Goal: Information Seeking & Learning: Learn about a topic

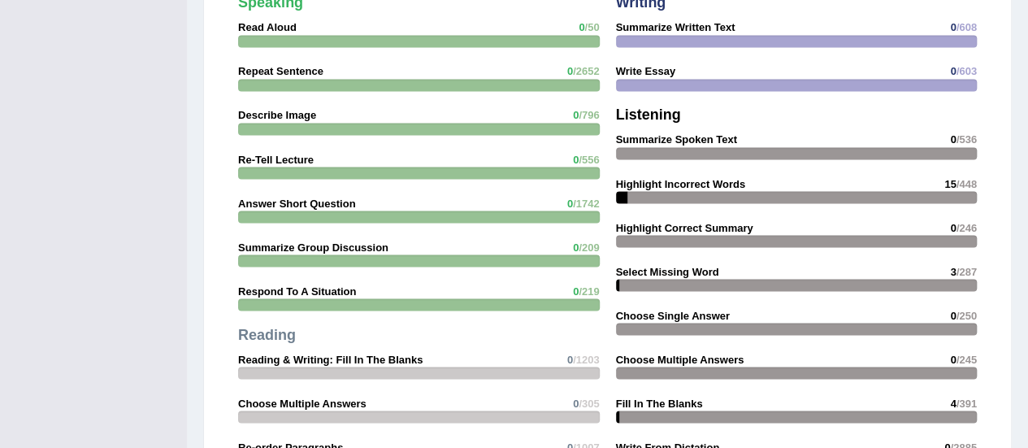
scroll to position [1397, 0]
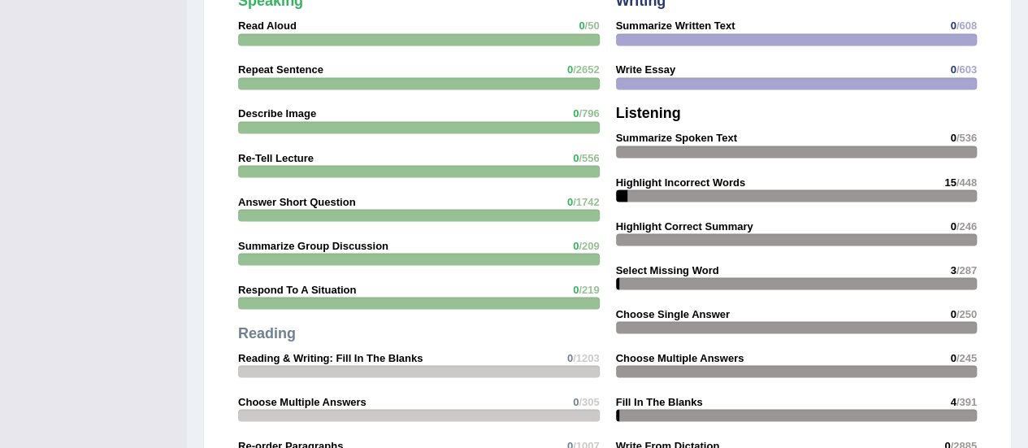
click at [643, 263] on strong "Select Missing Word" at bounding box center [667, 269] width 103 height 12
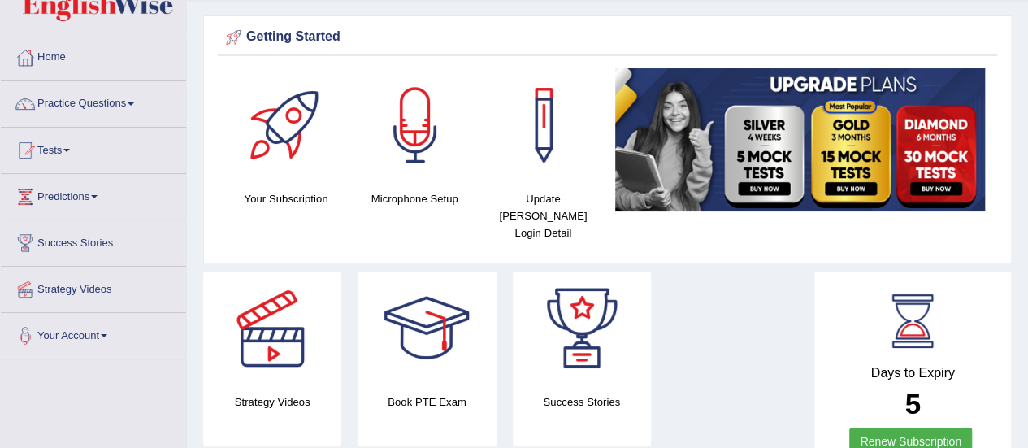
scroll to position [0, 0]
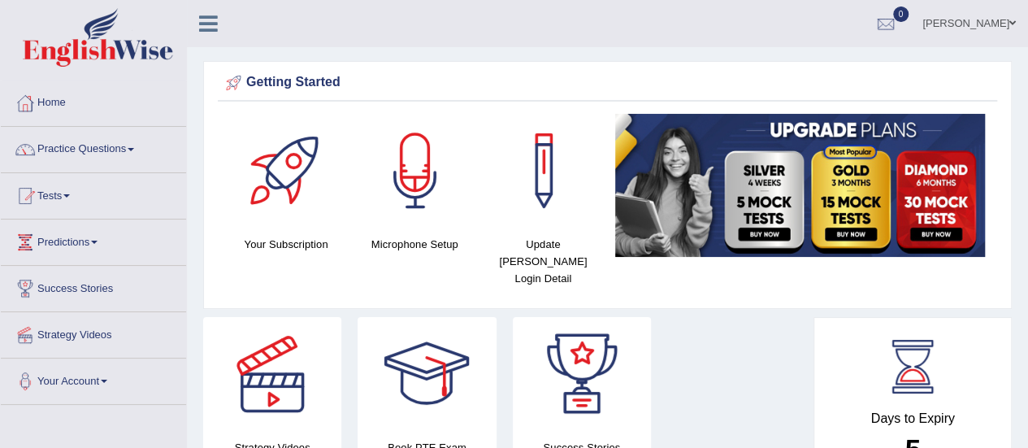
click at [76, 154] on link "Practice Questions" at bounding box center [93, 147] width 185 height 41
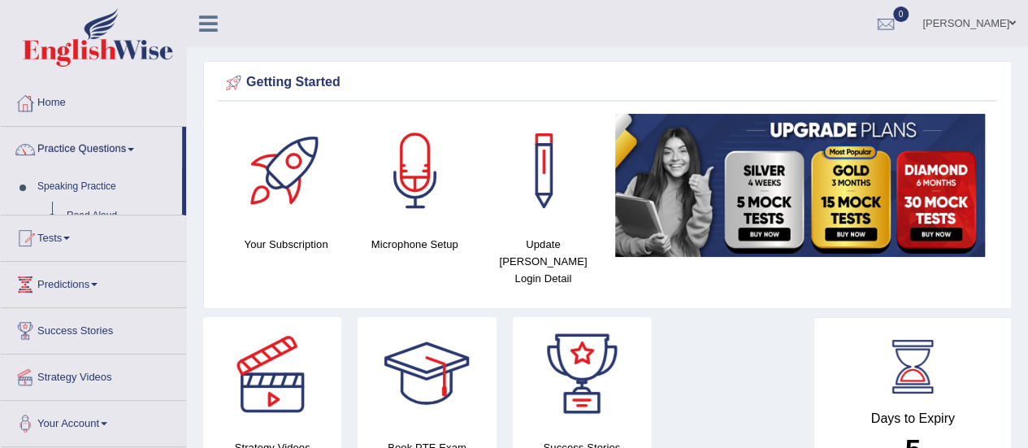
click at [76, 154] on link "Practice Questions" at bounding box center [91, 147] width 181 height 41
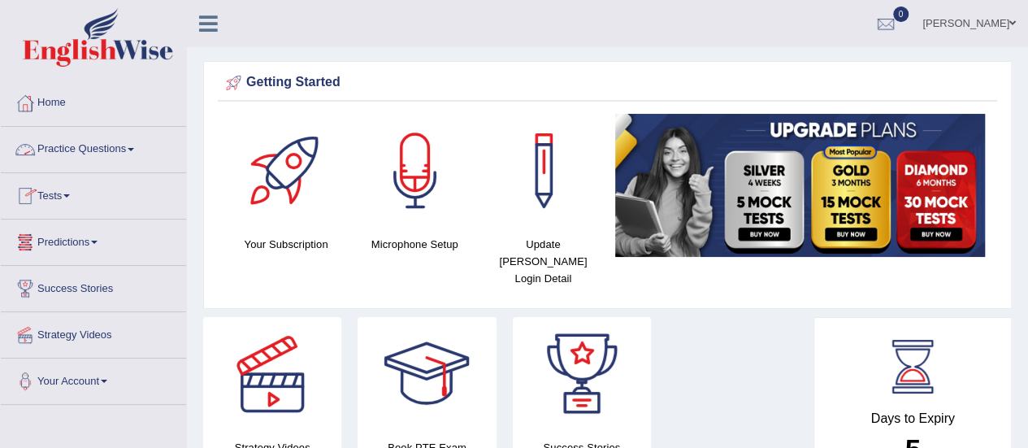
click at [75, 145] on link "Practice Questions" at bounding box center [93, 147] width 185 height 41
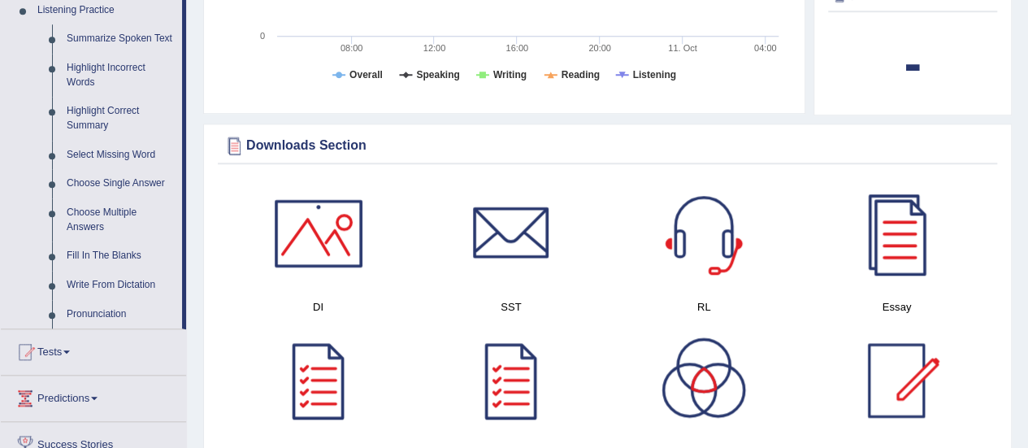
scroll to position [715, 0]
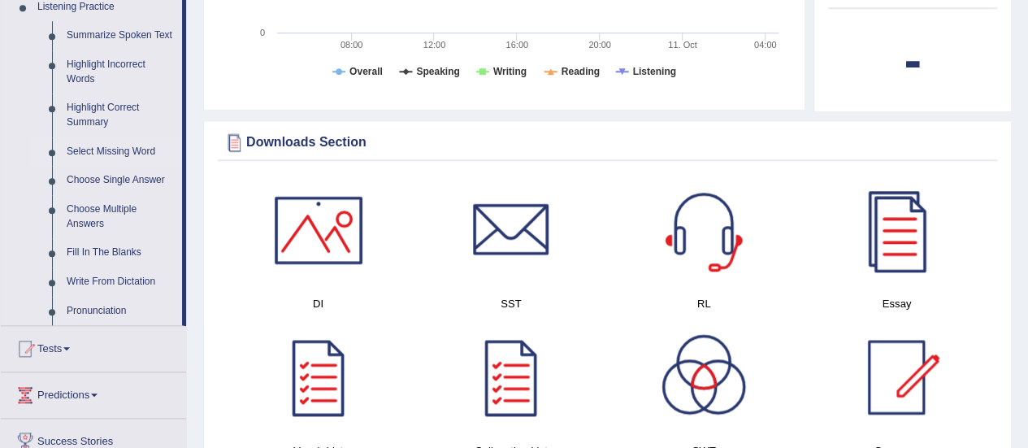
click at [101, 155] on link "Select Missing Word" at bounding box center [120, 151] width 123 height 29
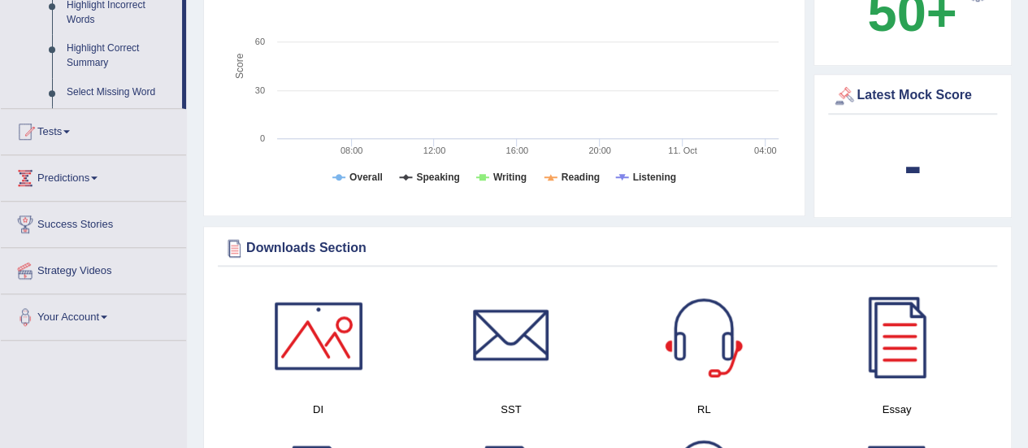
scroll to position [330, 0]
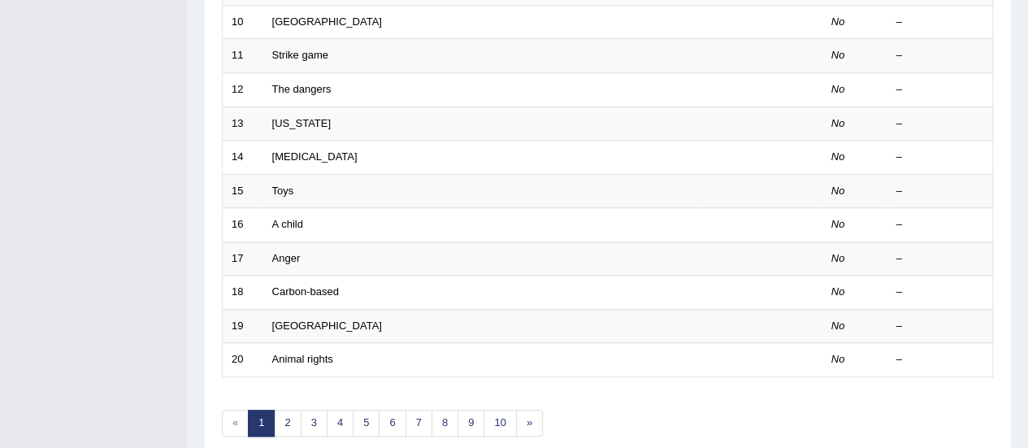
scroll to position [620, 0]
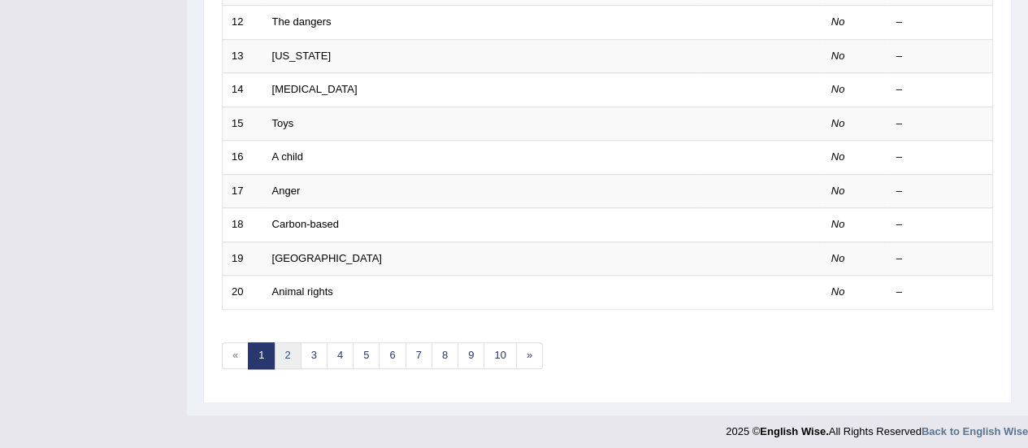
click at [280, 342] on link "2" at bounding box center [287, 355] width 27 height 27
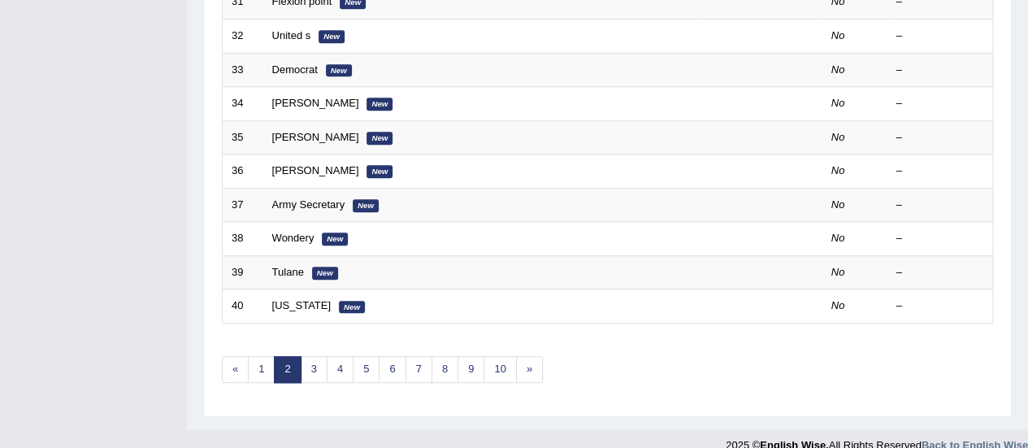
scroll to position [617, 0]
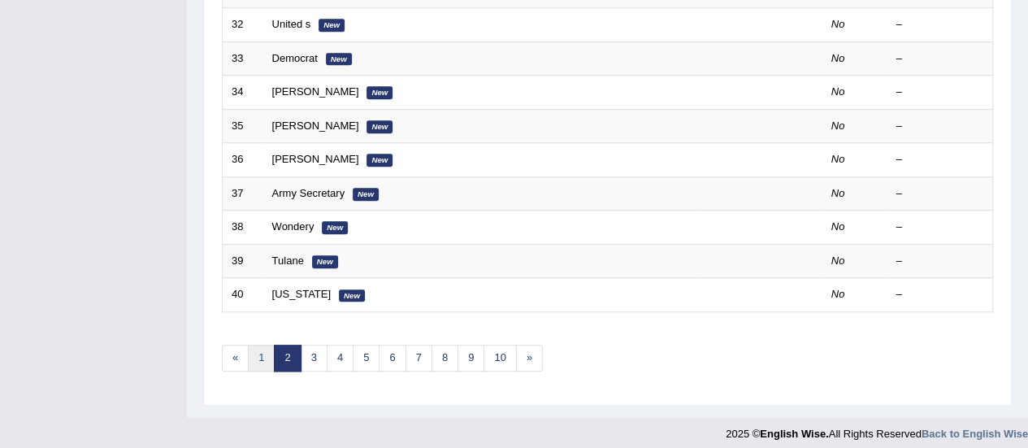
click at [262, 344] on link "1" at bounding box center [261, 357] width 27 height 27
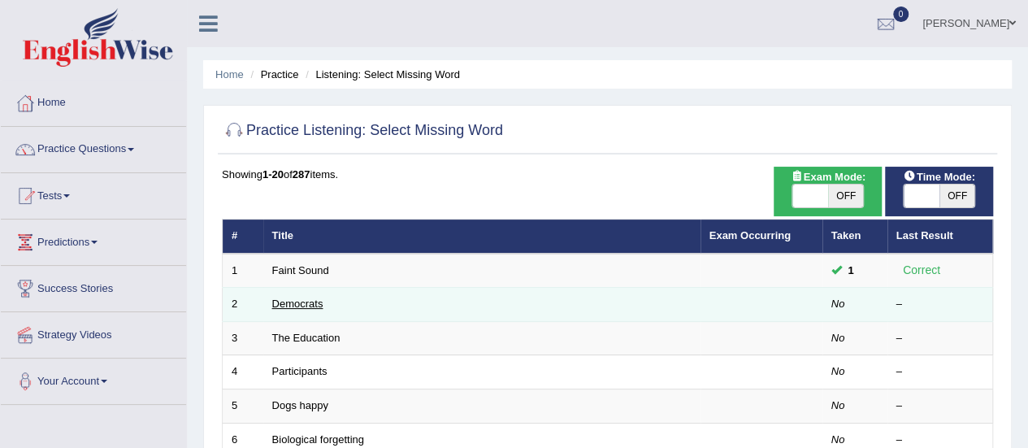
click at [285, 298] on link "Democrats" at bounding box center [297, 303] width 51 height 12
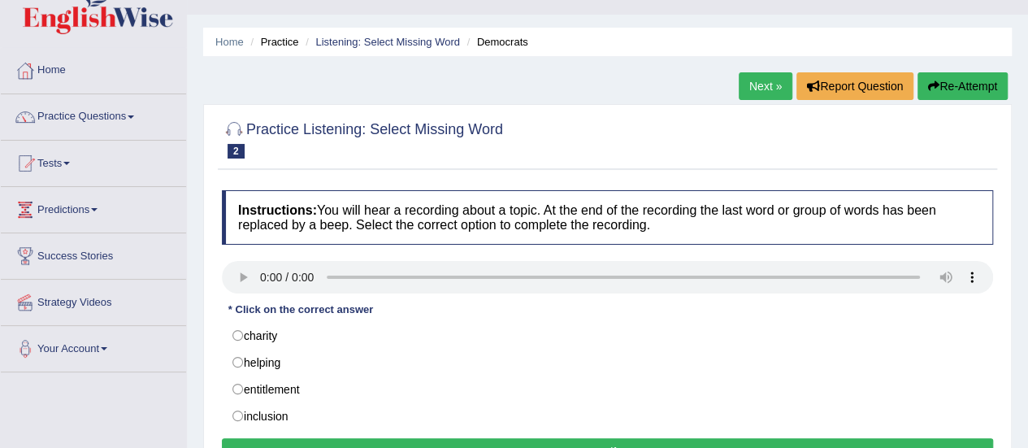
scroll to position [65, 0]
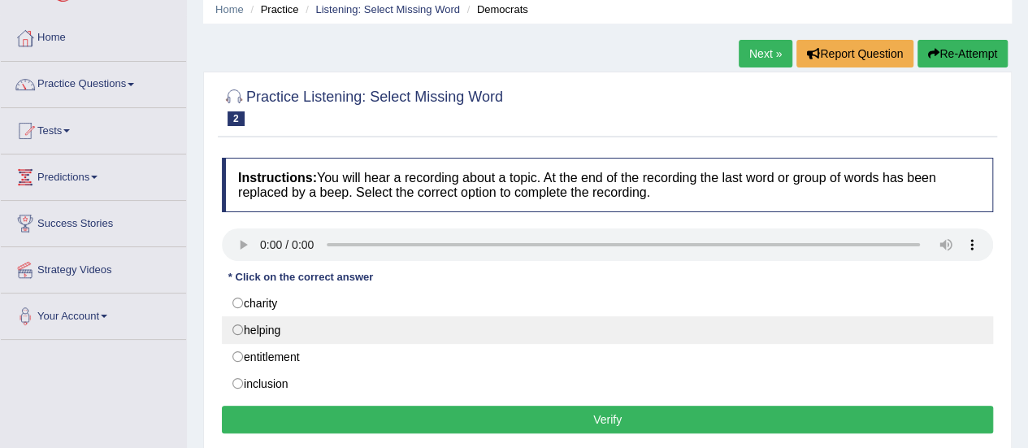
click at [235, 316] on label "helping" at bounding box center [607, 330] width 771 height 28
radio input "true"
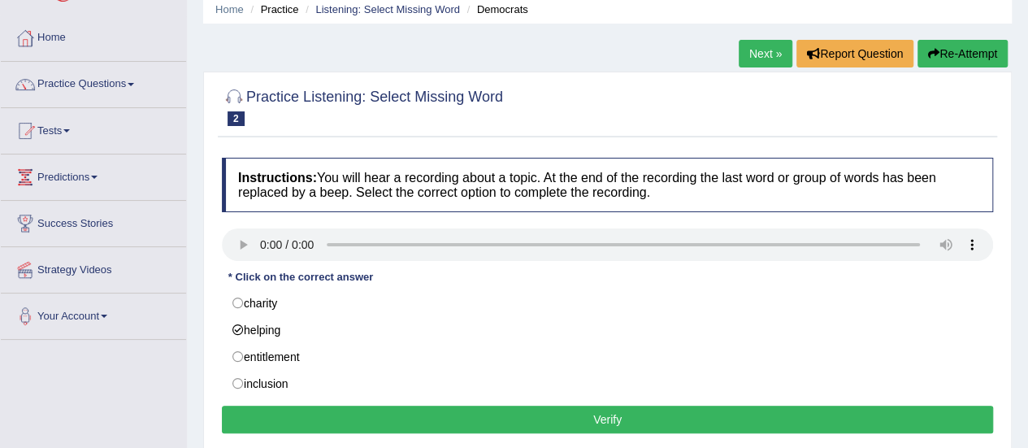
click at [379, 418] on button "Verify" at bounding box center [607, 419] width 771 height 28
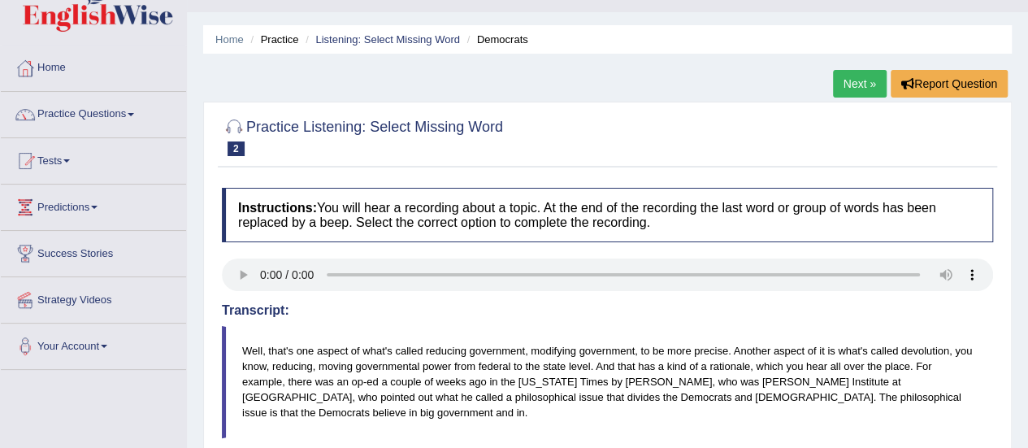
scroll to position [32, 0]
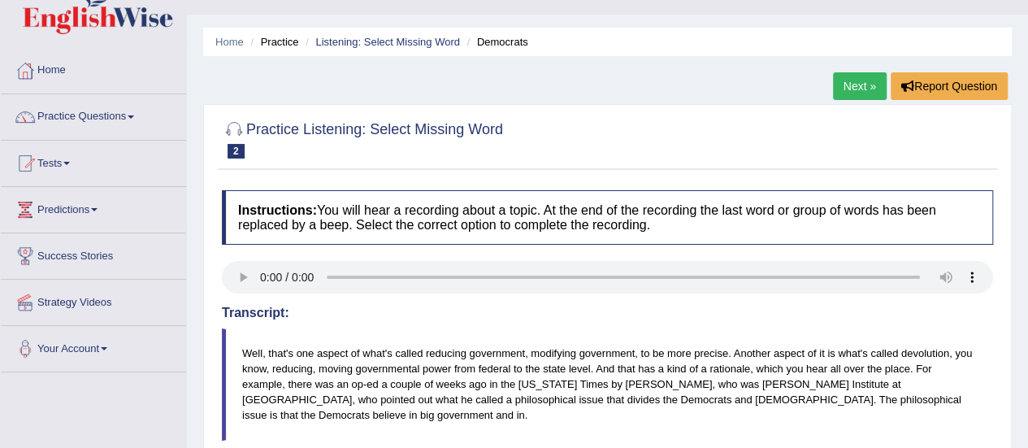
click at [872, 83] on link "Next »" at bounding box center [860, 86] width 54 height 28
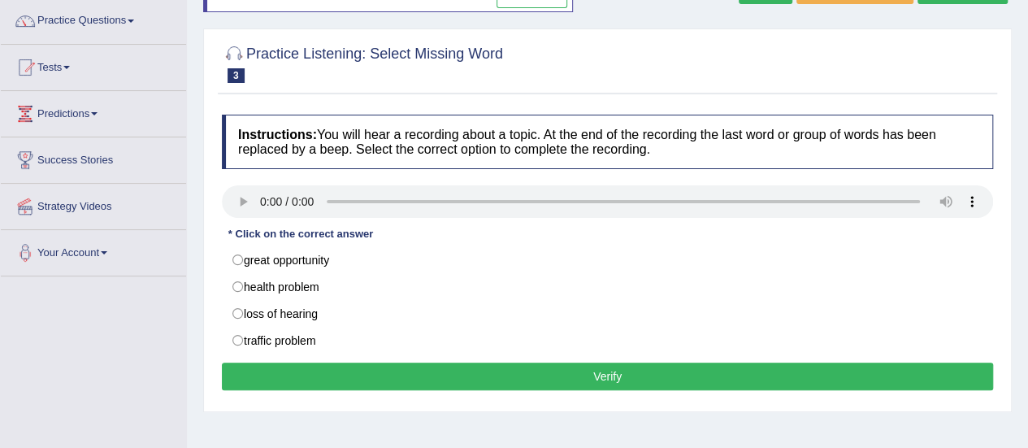
scroll to position [130, 0]
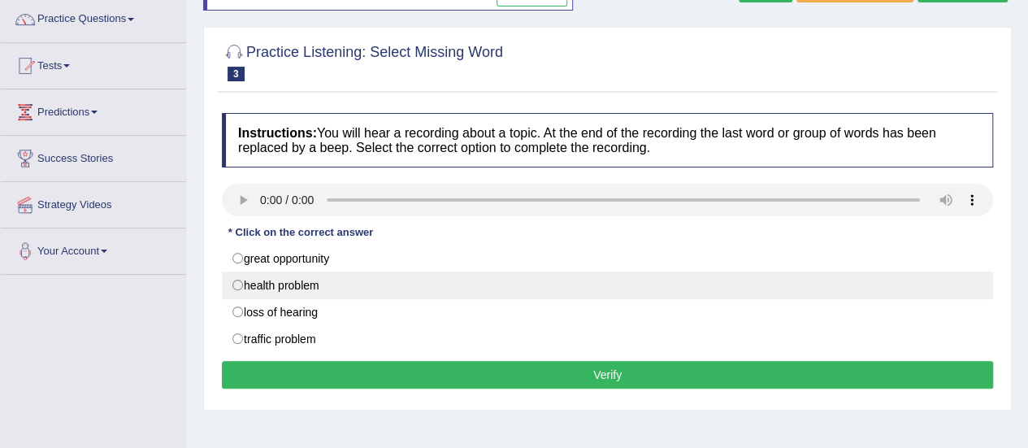
click at [239, 283] on label "health problem" at bounding box center [607, 285] width 771 height 28
radio input "true"
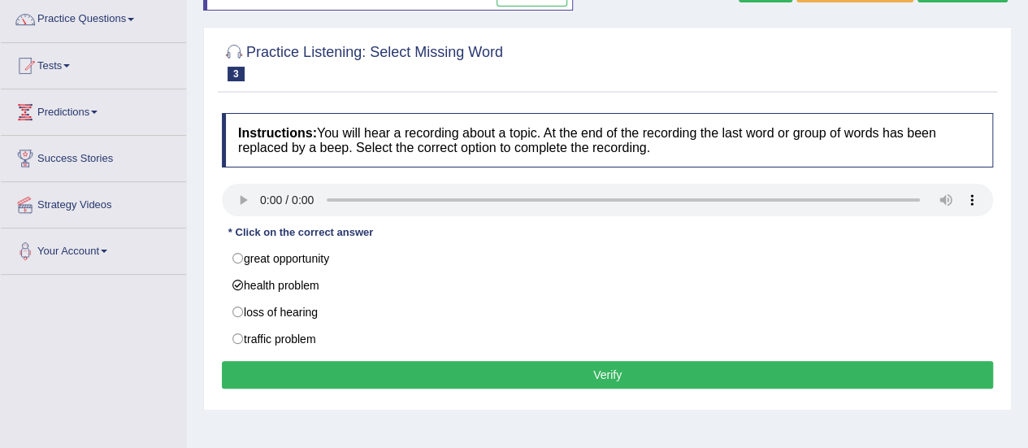
click at [383, 377] on button "Verify" at bounding box center [607, 375] width 771 height 28
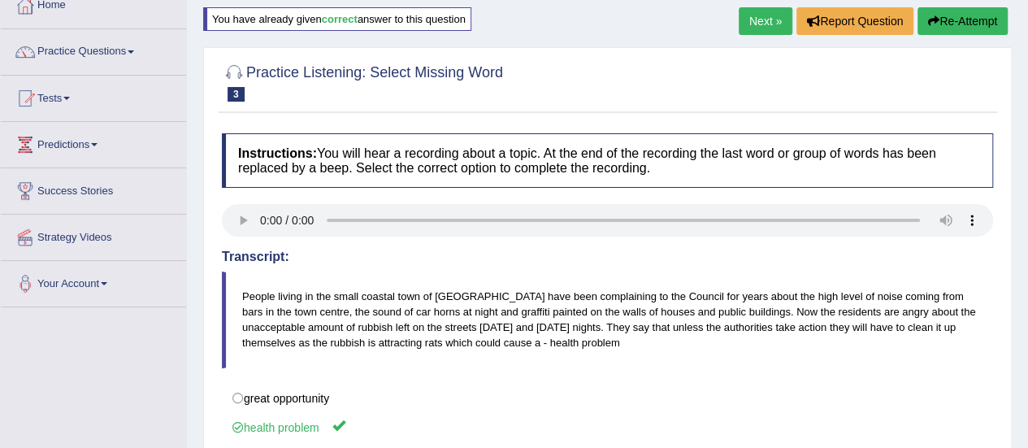
scroll to position [65, 0]
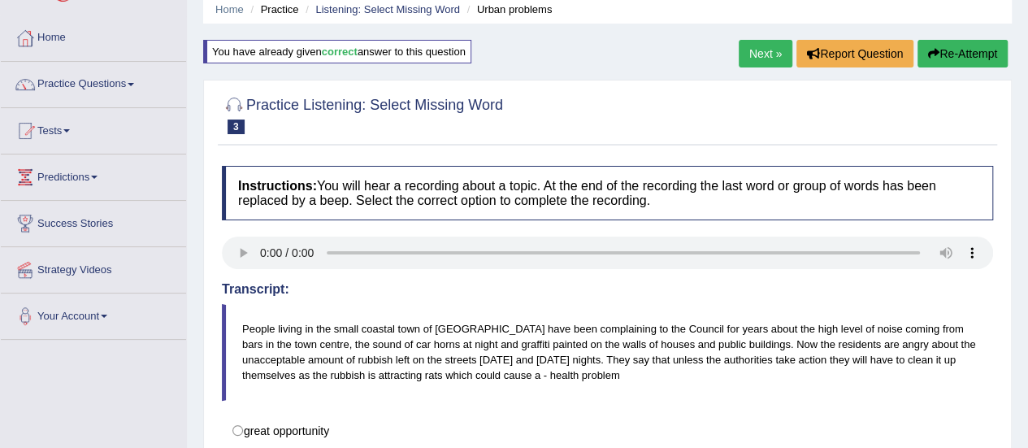
click at [770, 61] on link "Next »" at bounding box center [765, 54] width 54 height 28
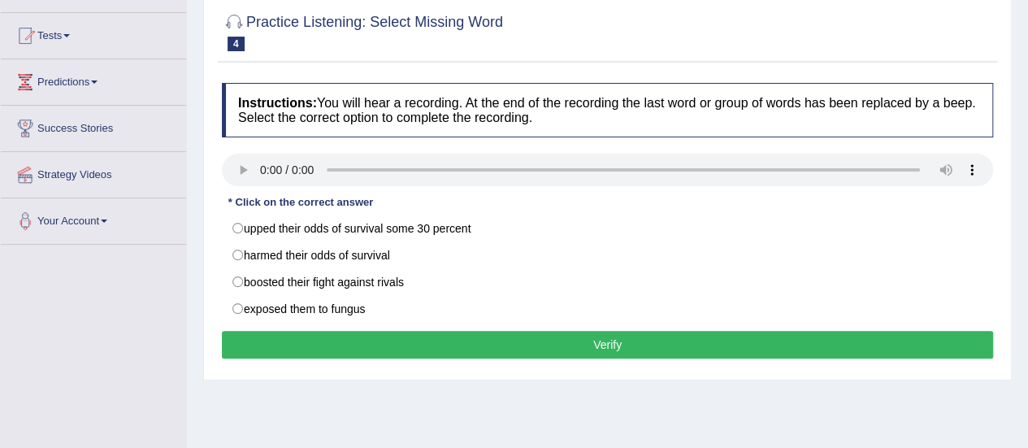
scroll to position [162, 0]
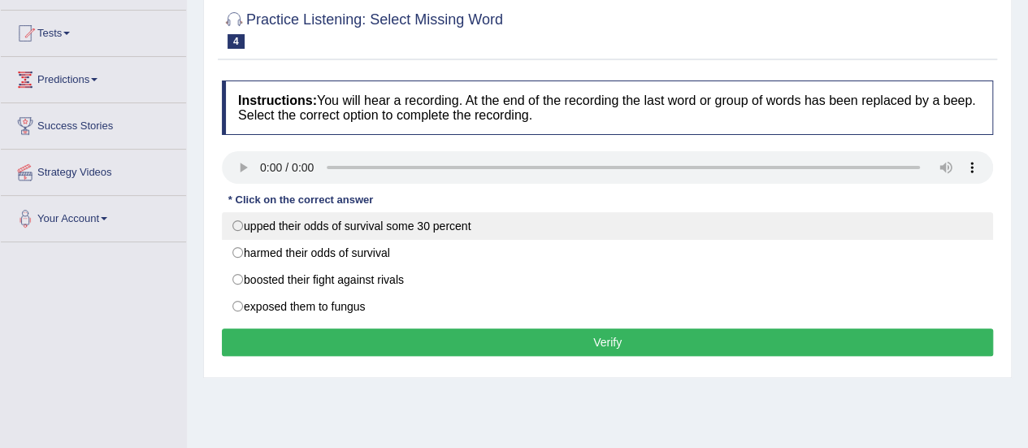
click at [252, 223] on label "upped their odds of survival some 30 percent" at bounding box center [607, 226] width 771 height 28
radio input "true"
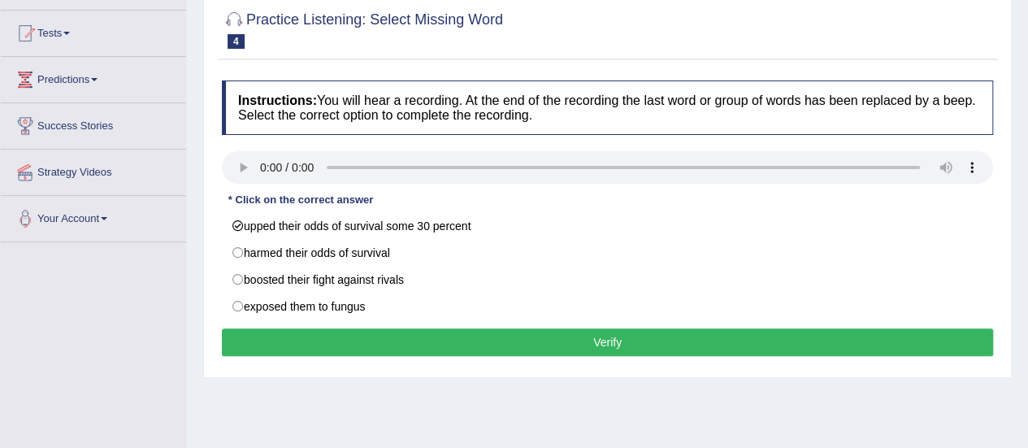
click at [349, 344] on button "Verify" at bounding box center [607, 342] width 771 height 28
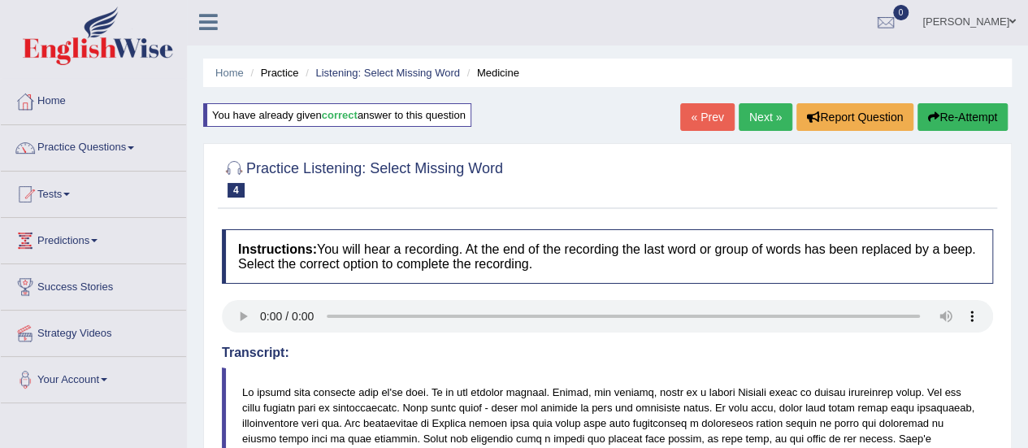
scroll to position [0, 0]
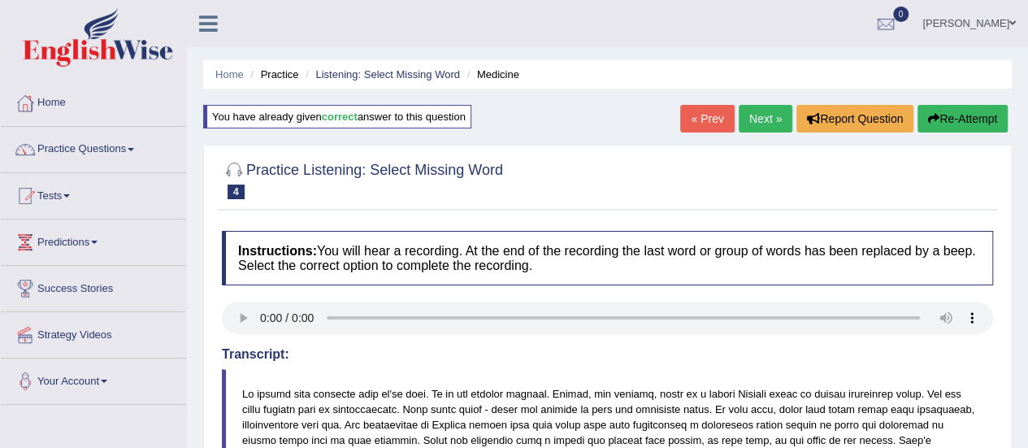
click at [768, 110] on link "Next »" at bounding box center [765, 119] width 54 height 28
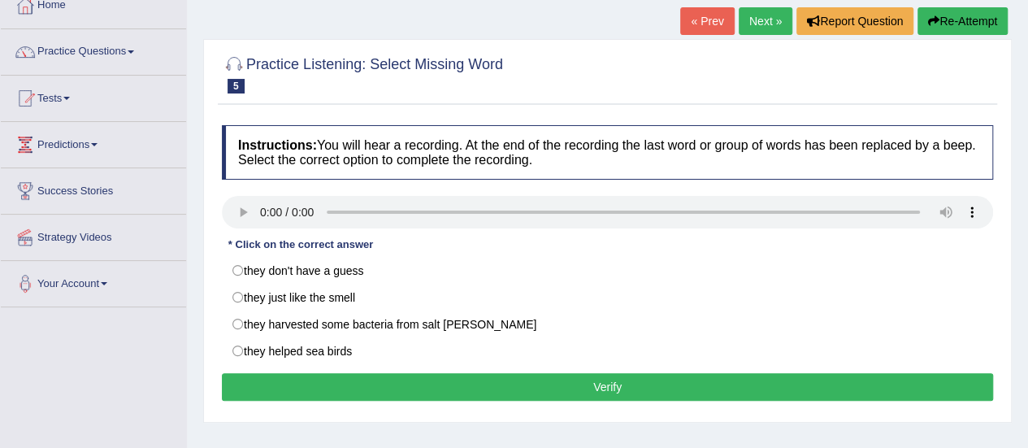
scroll to position [130, 0]
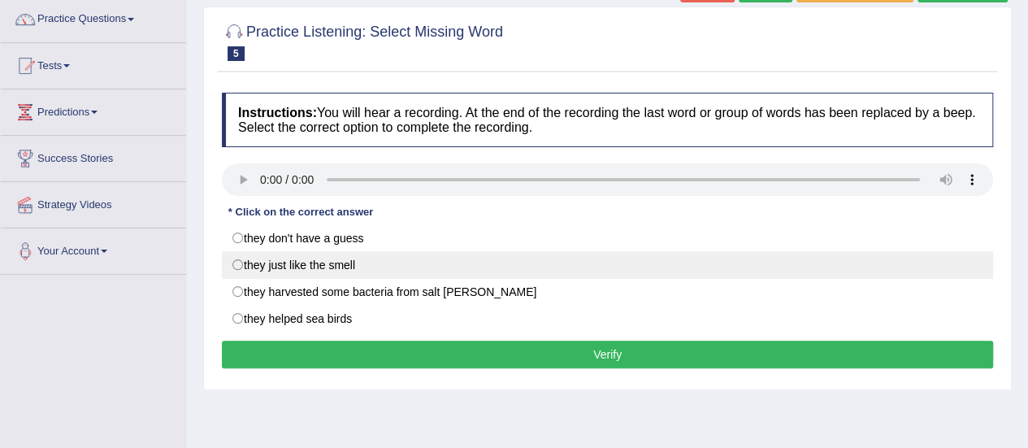
click at [340, 253] on label "they just like the smell" at bounding box center [607, 265] width 771 height 28
radio input "true"
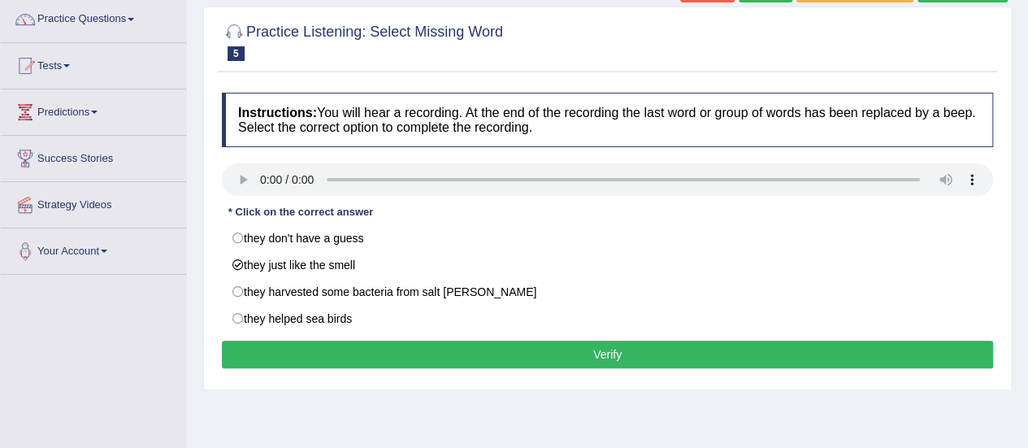
click at [378, 345] on button "Verify" at bounding box center [607, 354] width 771 height 28
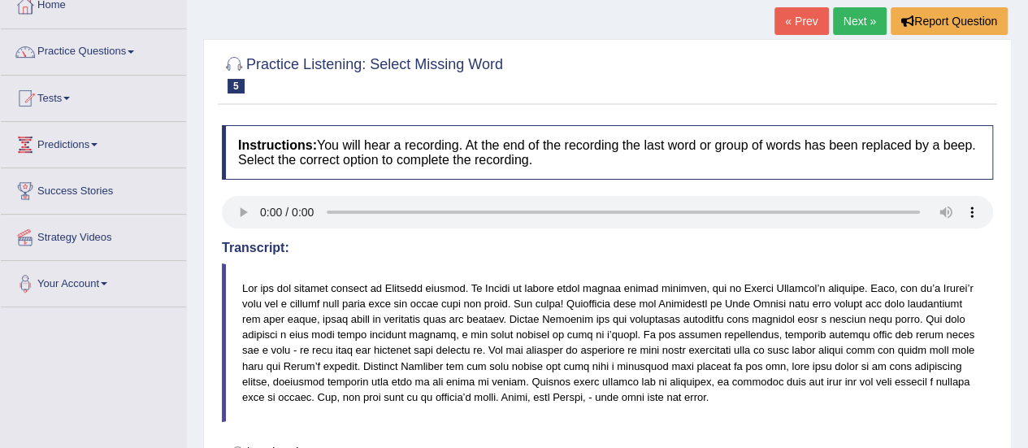
scroll to position [65, 0]
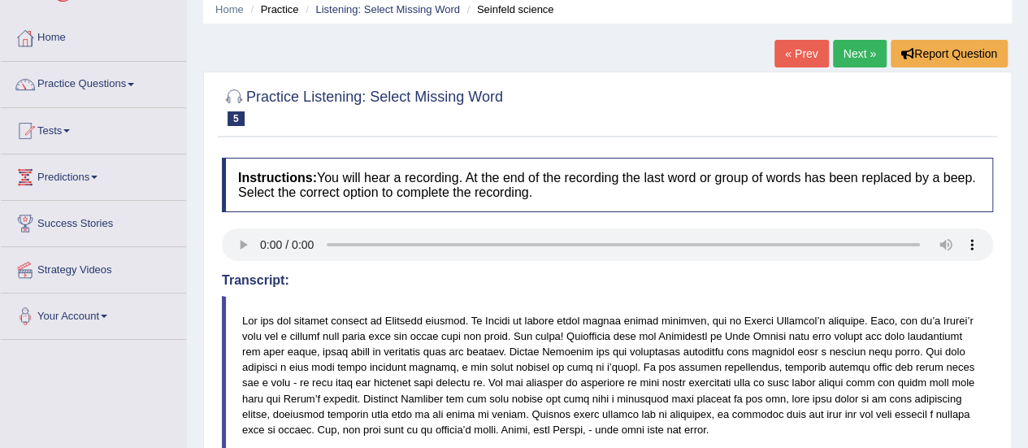
click at [859, 54] on link "Next »" at bounding box center [860, 54] width 54 height 28
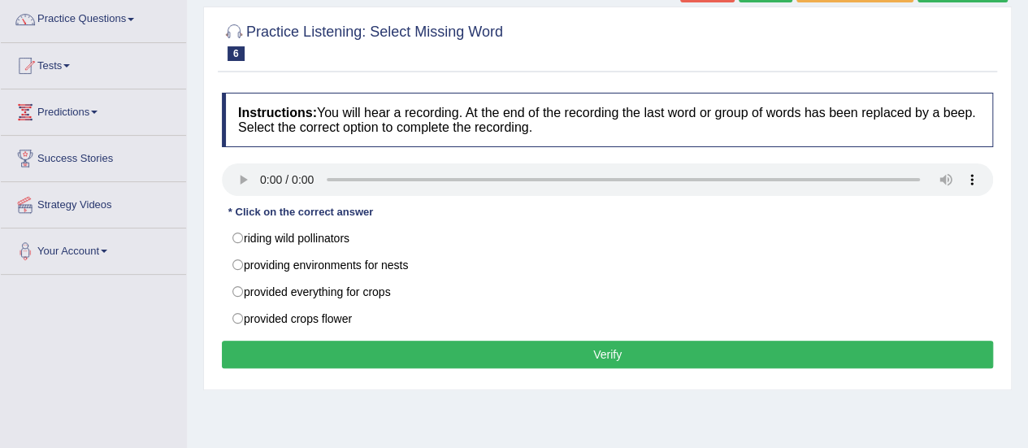
scroll to position [97, 0]
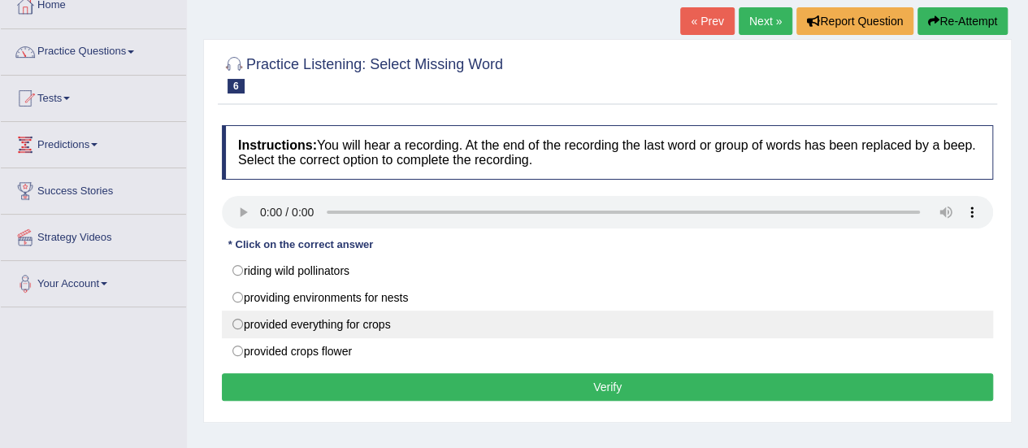
click at [245, 318] on label "provided everything for crops" at bounding box center [607, 324] width 771 height 28
radio input "true"
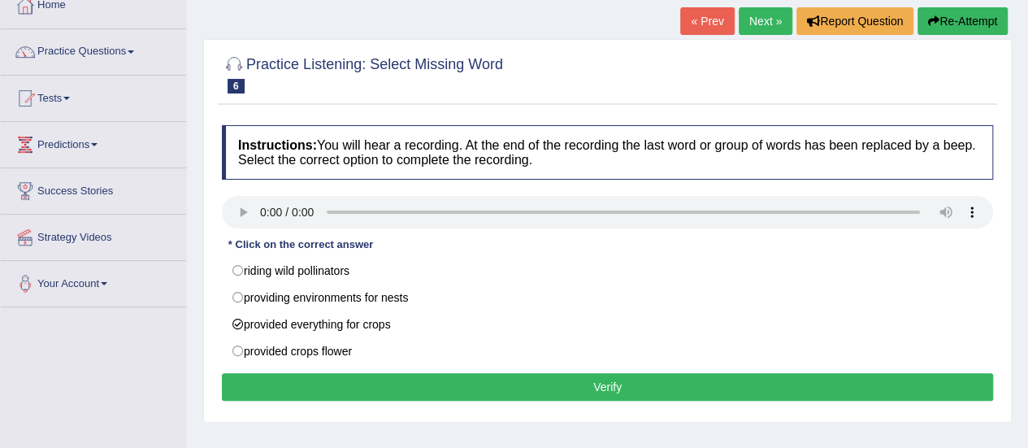
click at [403, 386] on button "Verify" at bounding box center [607, 387] width 771 height 28
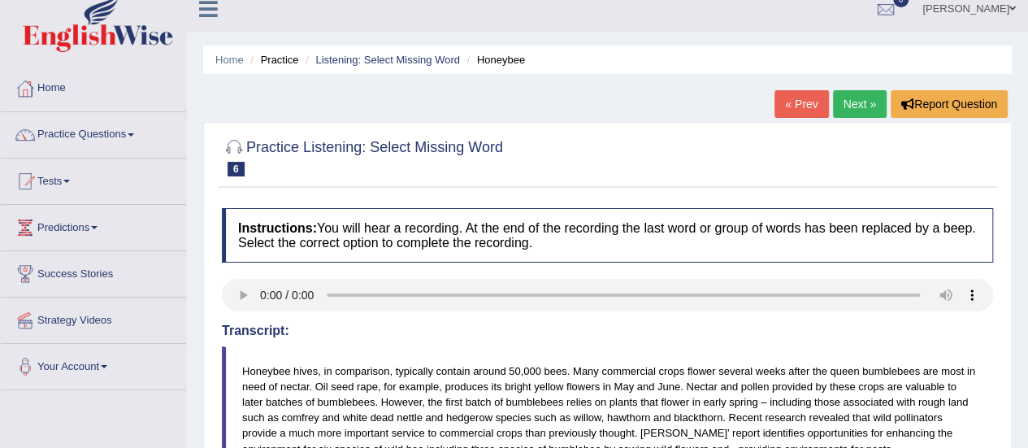
scroll to position [0, 0]
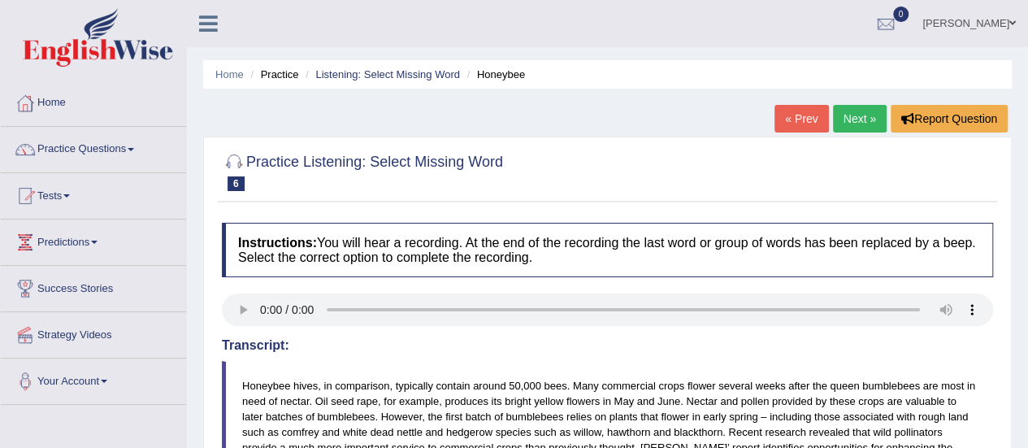
click at [862, 111] on link "Next »" at bounding box center [860, 119] width 54 height 28
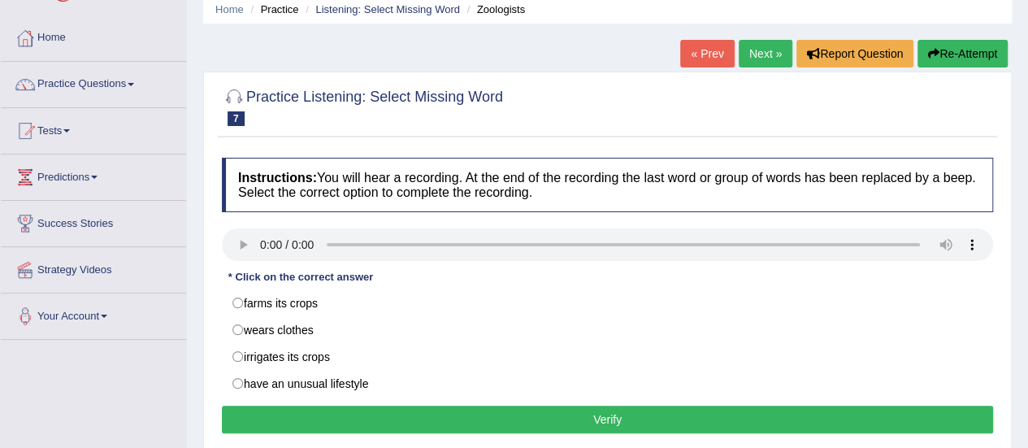
scroll to position [97, 0]
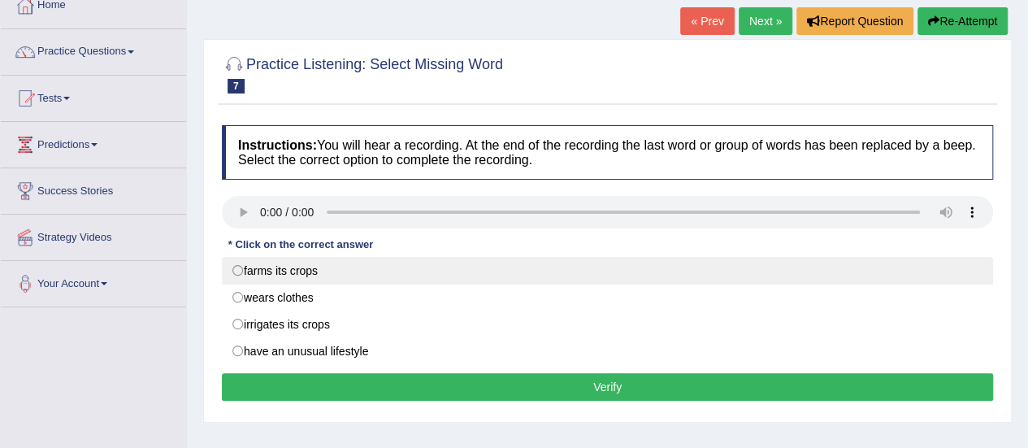
click at [312, 276] on label "farms its crops" at bounding box center [607, 271] width 771 height 28
radio input "true"
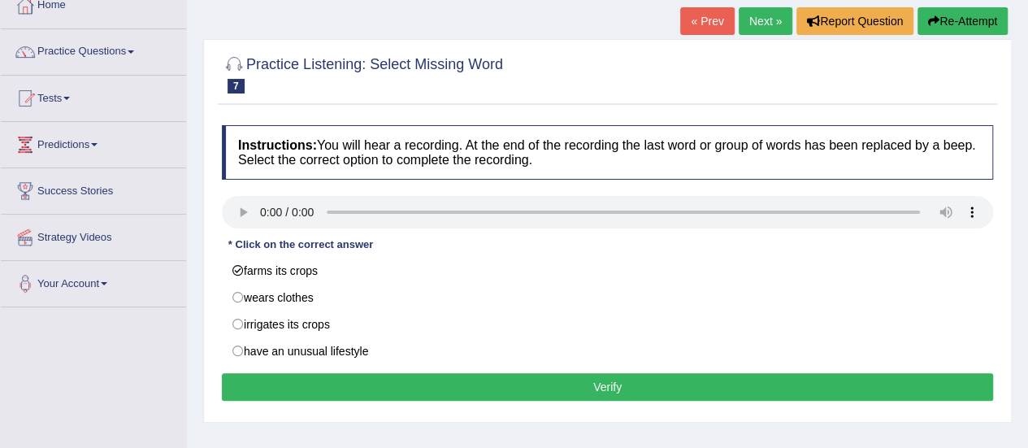
click at [361, 381] on button "Verify" at bounding box center [607, 387] width 771 height 28
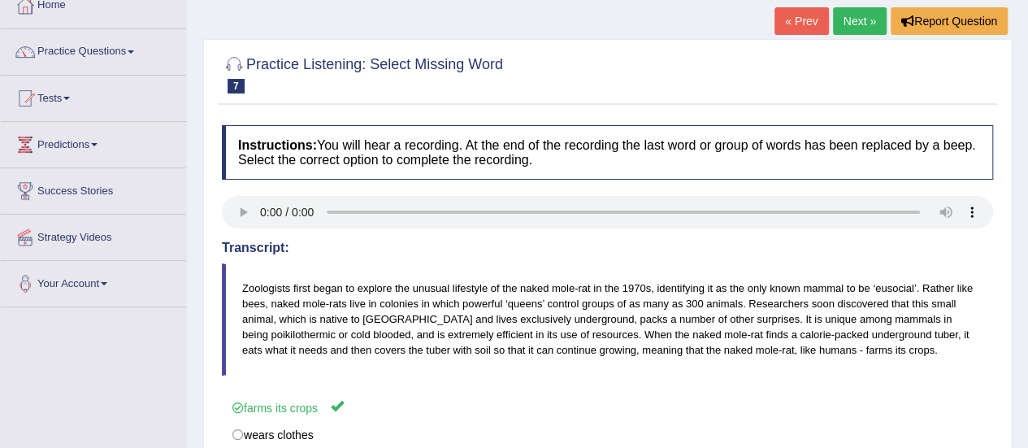
click at [861, 11] on link "Next »" at bounding box center [860, 21] width 54 height 28
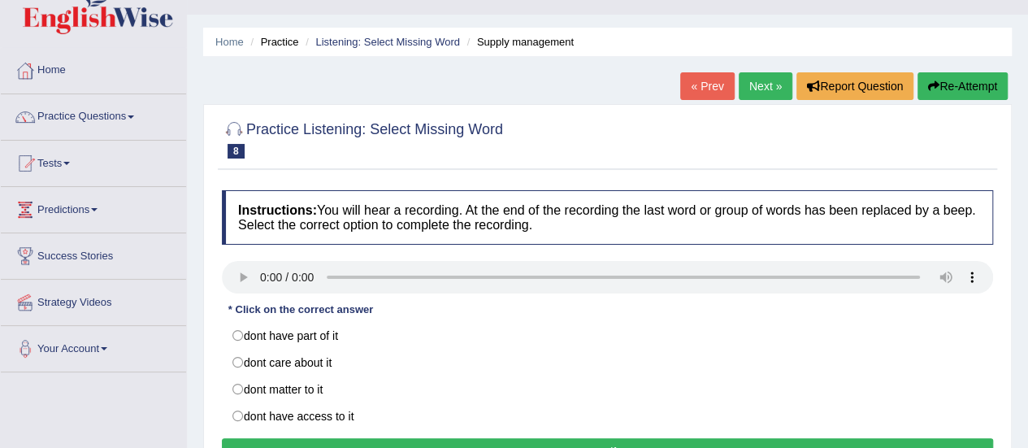
scroll to position [65, 0]
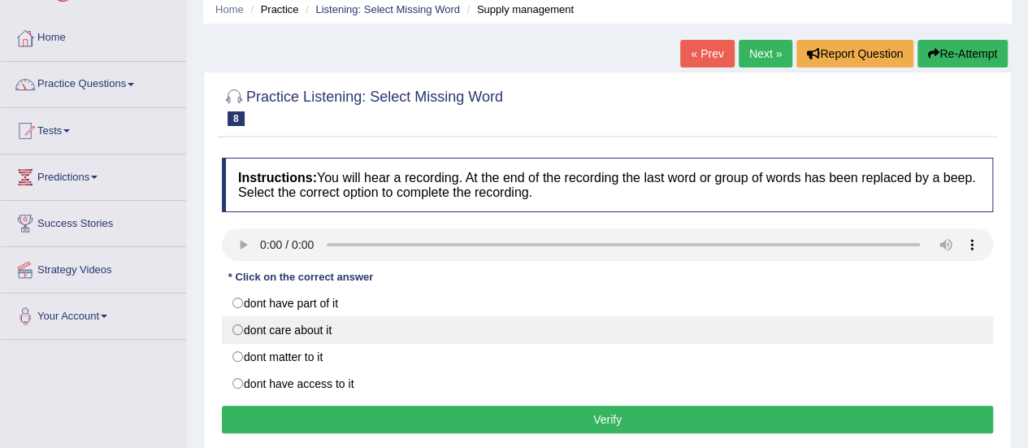
click at [256, 322] on label "dont care about it" at bounding box center [607, 330] width 771 height 28
radio input "true"
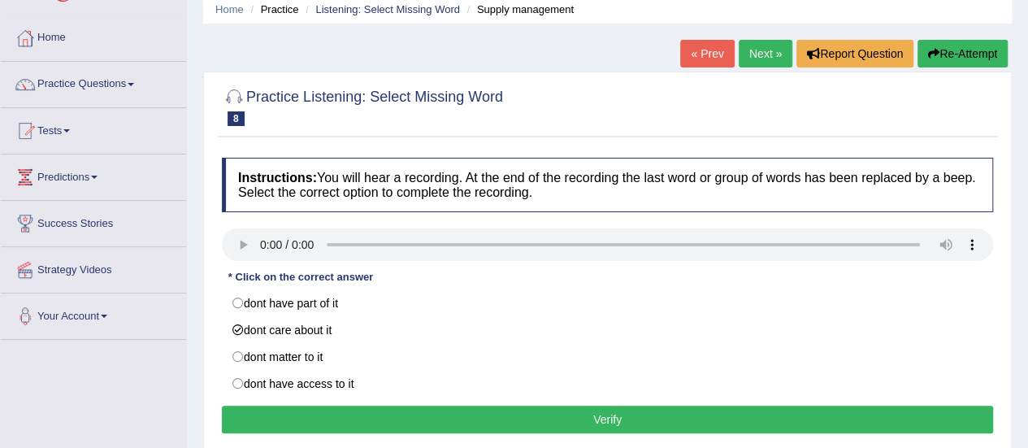
click at [395, 422] on button "Verify" at bounding box center [607, 419] width 771 height 28
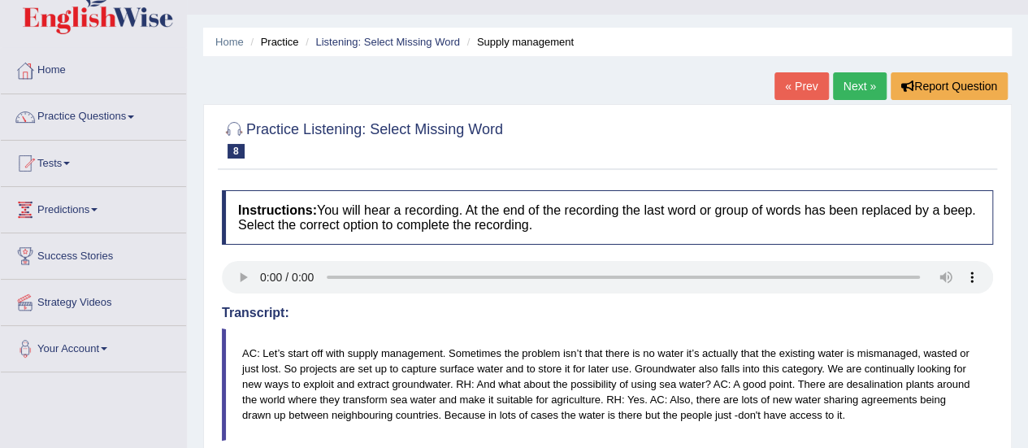
scroll to position [0, 0]
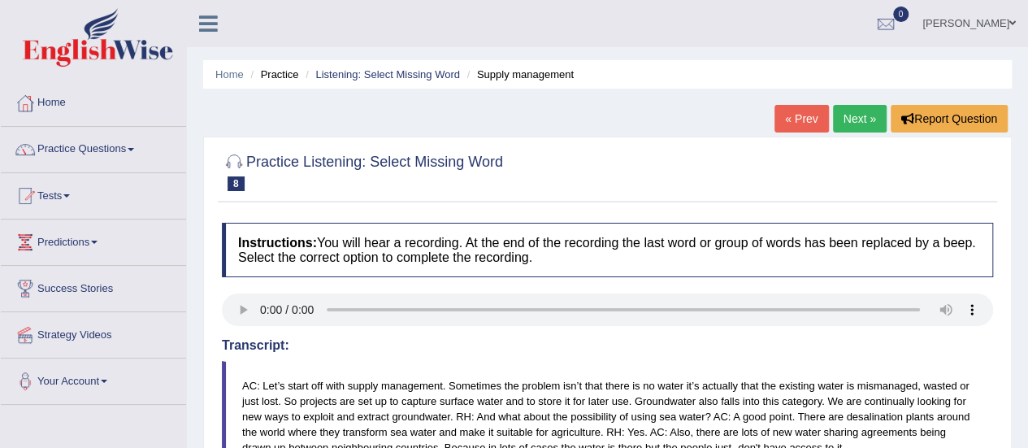
click at [858, 121] on link "Next »" at bounding box center [860, 119] width 54 height 28
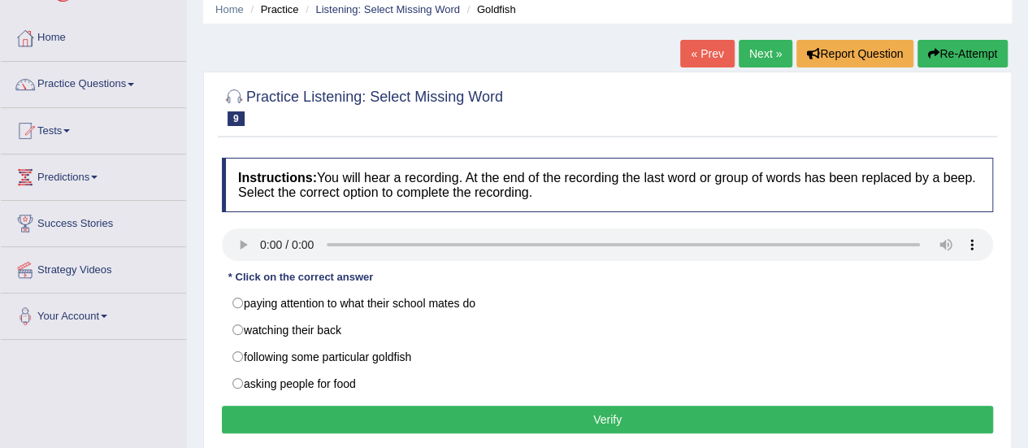
scroll to position [97, 0]
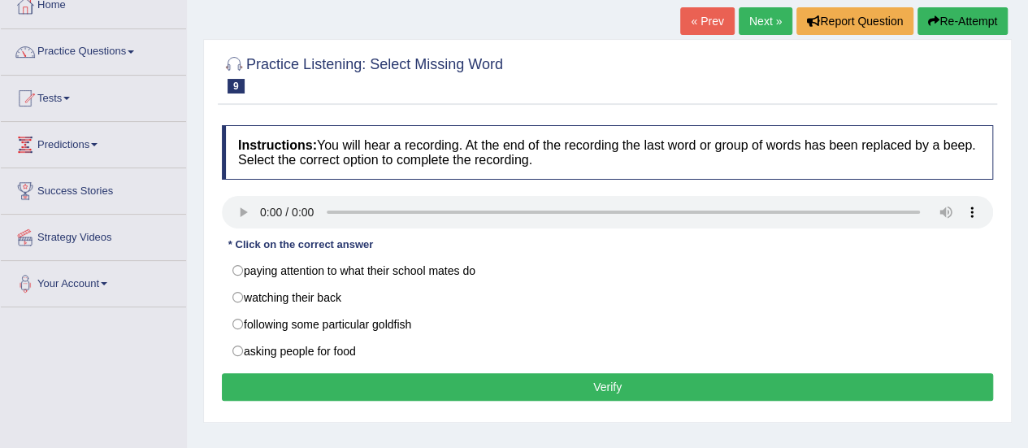
click at [755, 17] on link "Next »" at bounding box center [765, 21] width 54 height 28
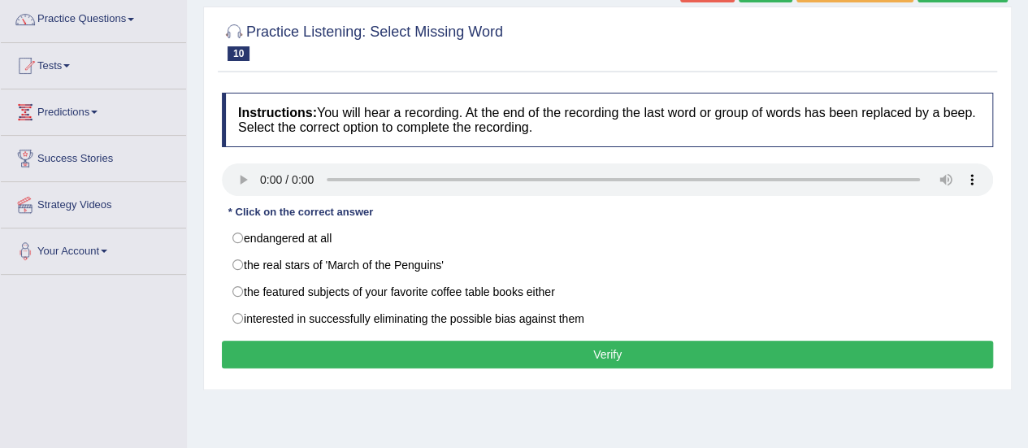
scroll to position [97, 0]
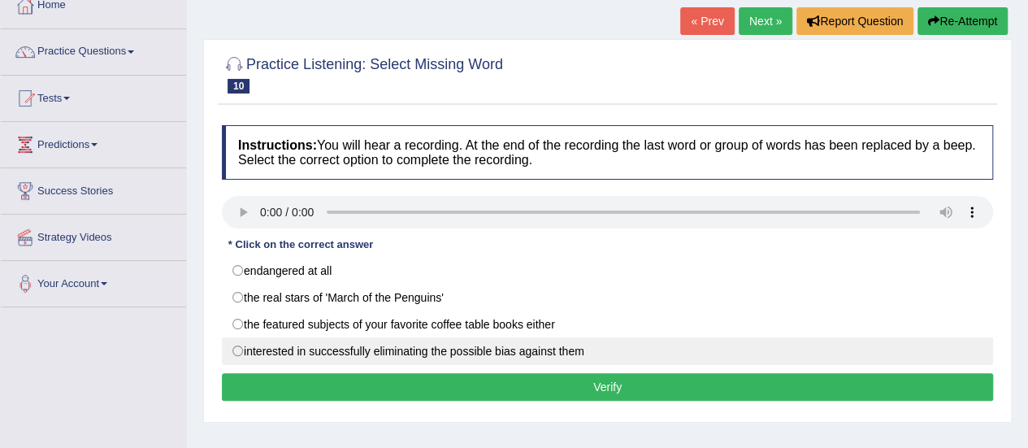
click at [249, 344] on label "interested in successfully eliminating the possible bias against them" at bounding box center [607, 351] width 771 height 28
radio input "true"
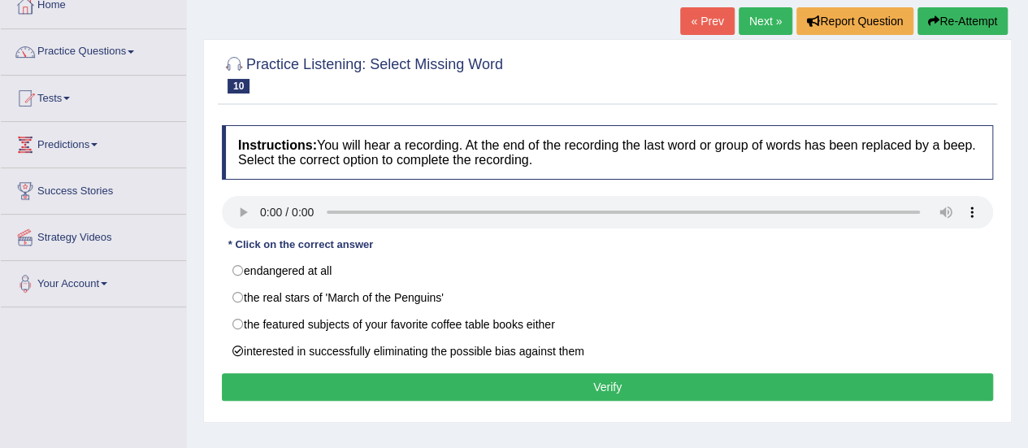
click at [310, 389] on button "Verify" at bounding box center [607, 387] width 771 height 28
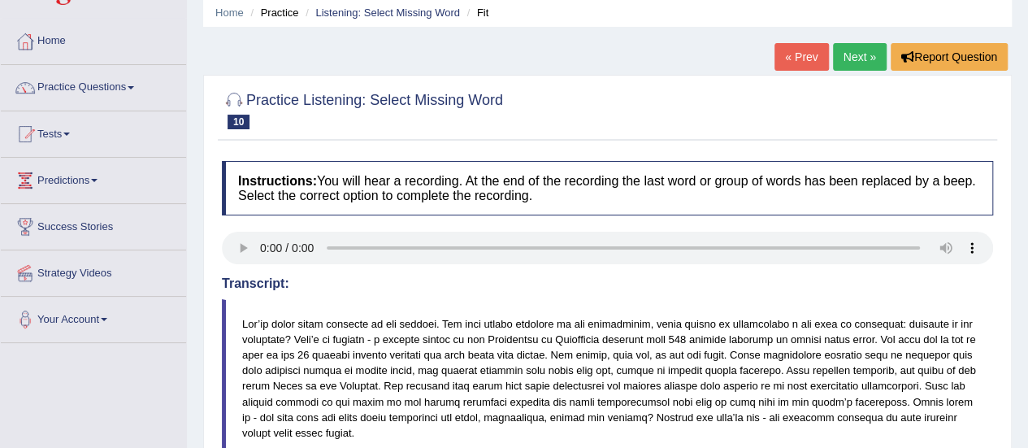
scroll to position [32, 0]
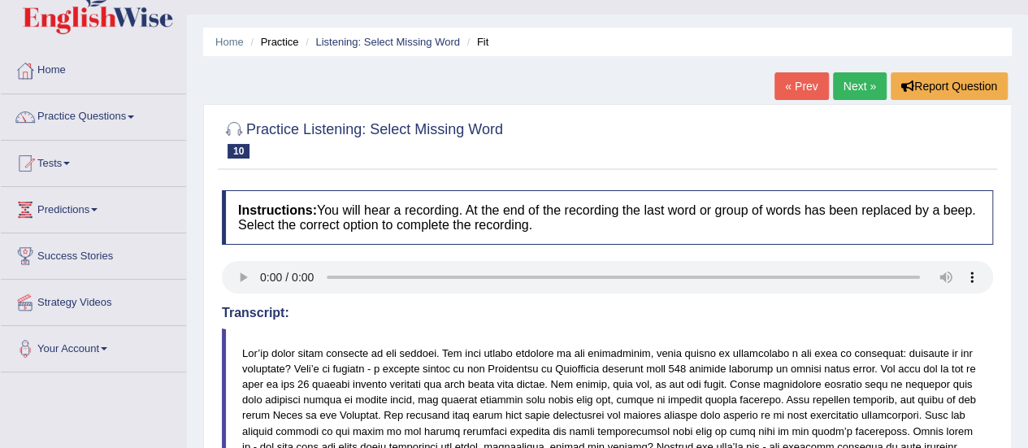
click at [44, 74] on link "Home" at bounding box center [93, 68] width 185 height 41
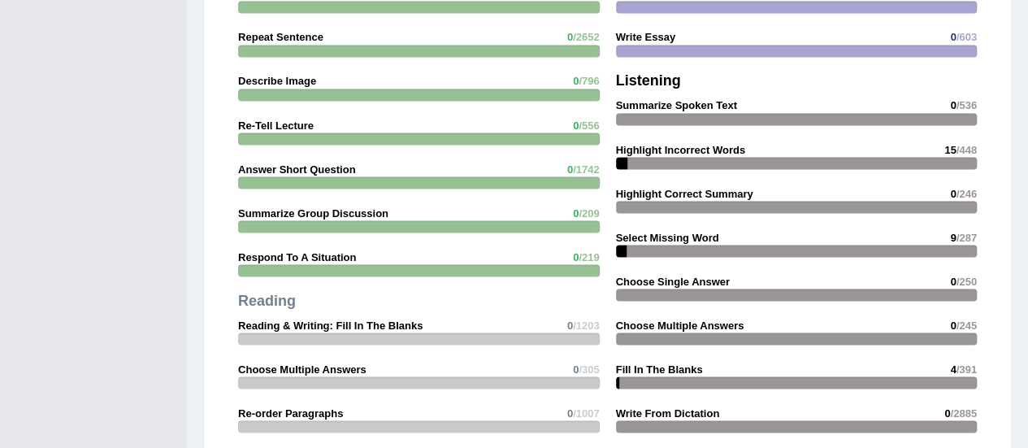
scroll to position [1397, 0]
